Goal: Transaction & Acquisition: Purchase product/service

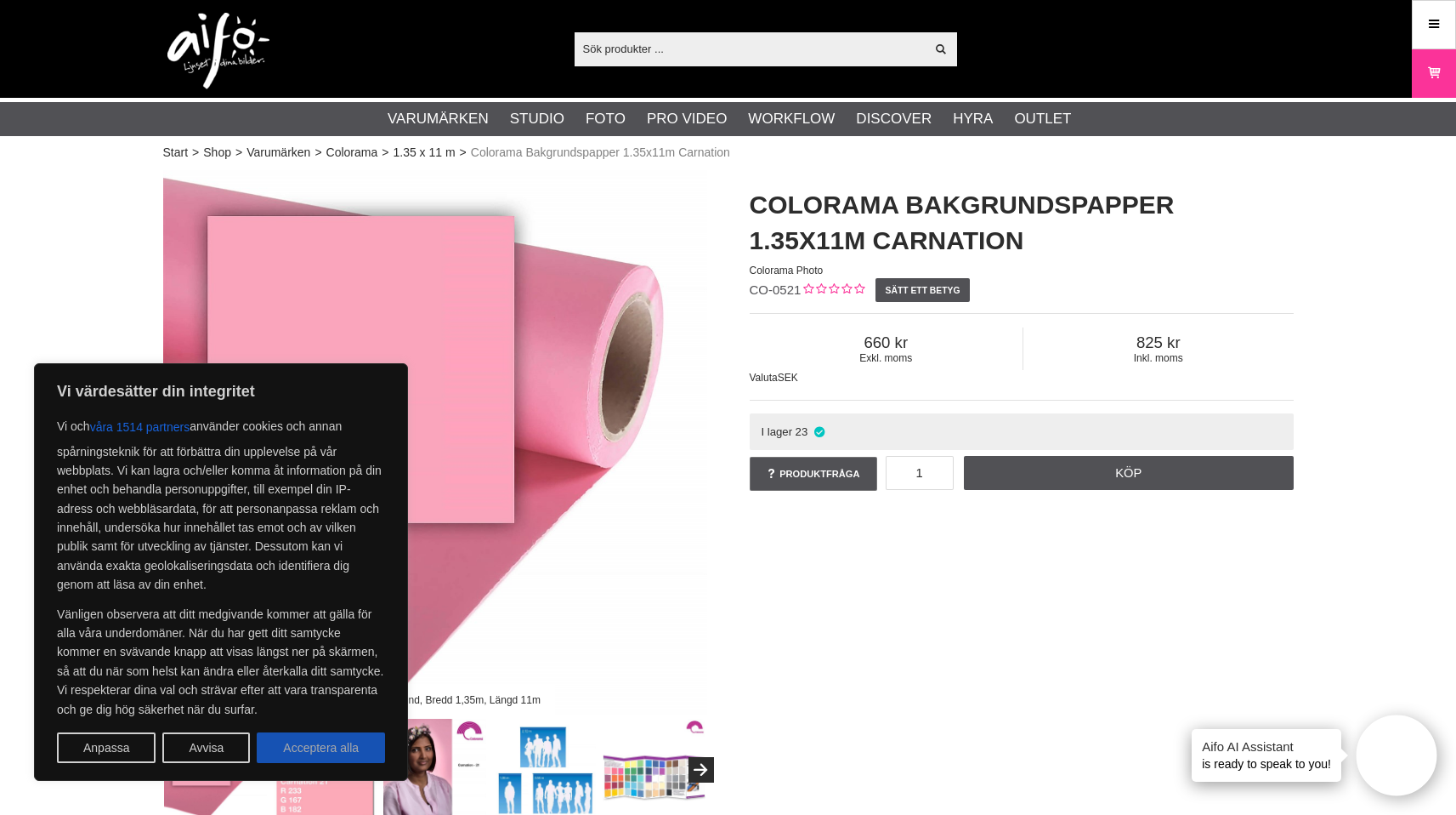
click at [319, 749] on button "Acceptera alla" at bounding box center [321, 747] width 128 height 31
checkbox input "true"
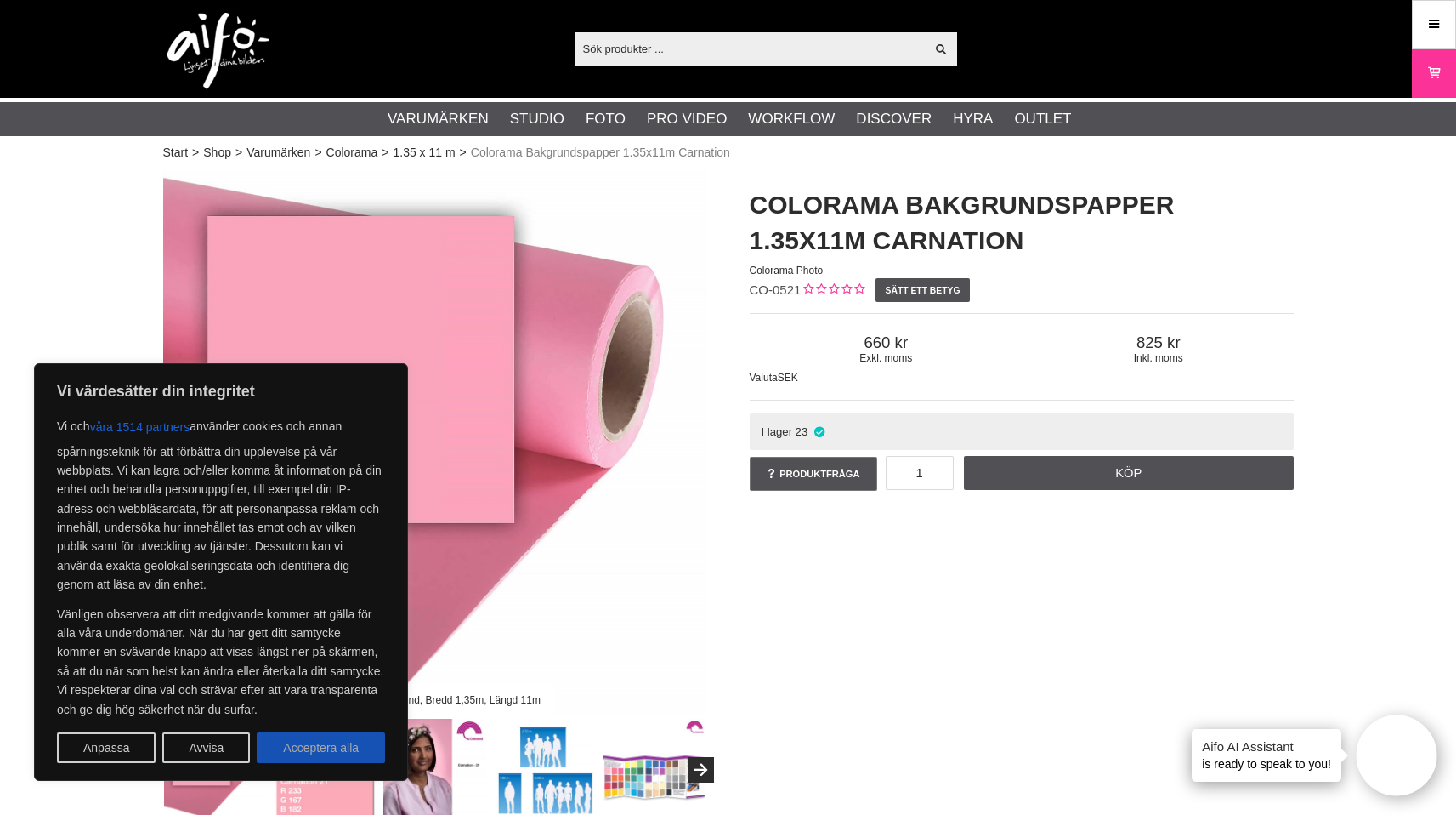
checkbox input "true"
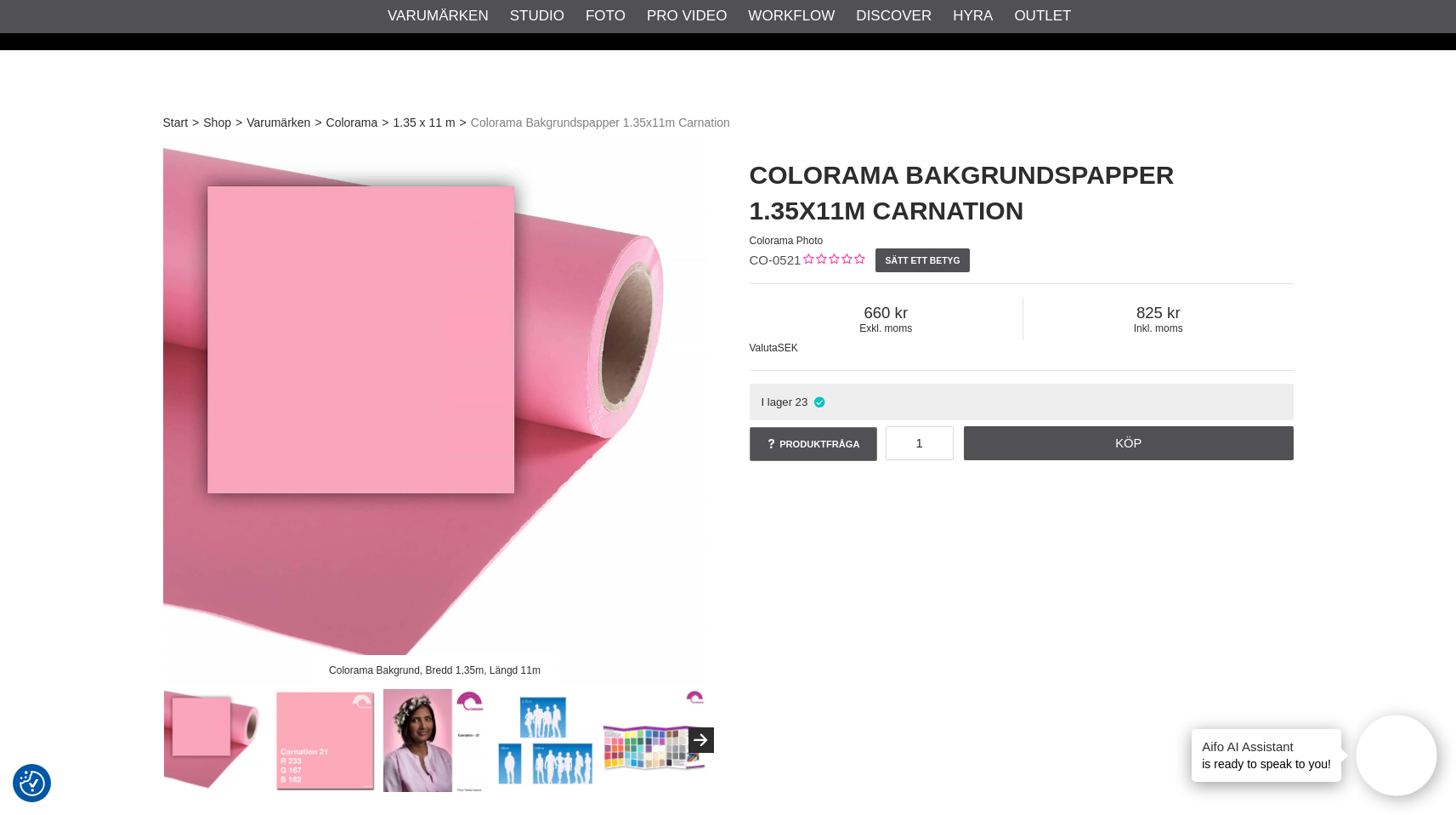
scroll to position [26, 0]
